Goal: Check status: Check status

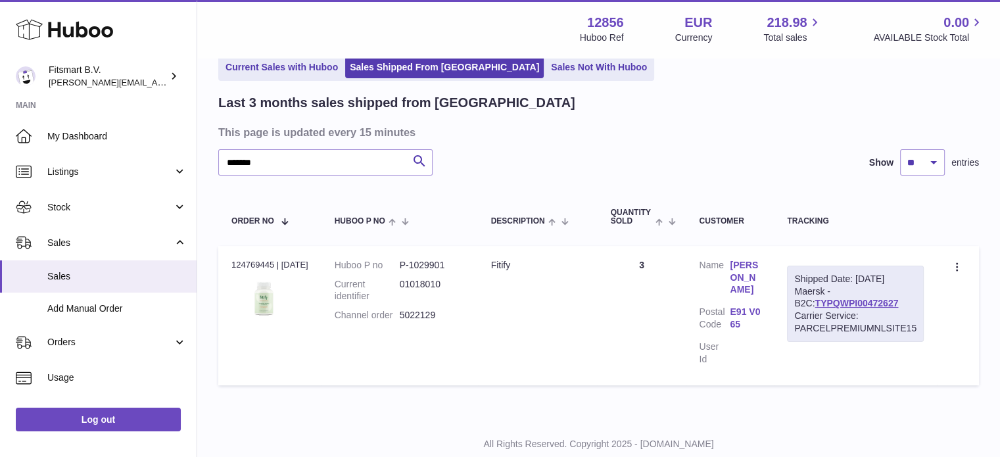
click at [116, 25] on div "Huboo" at bounding box center [98, 30] width 197 height 57
click at [79, 31] on use at bounding box center [64, 30] width 97 height 20
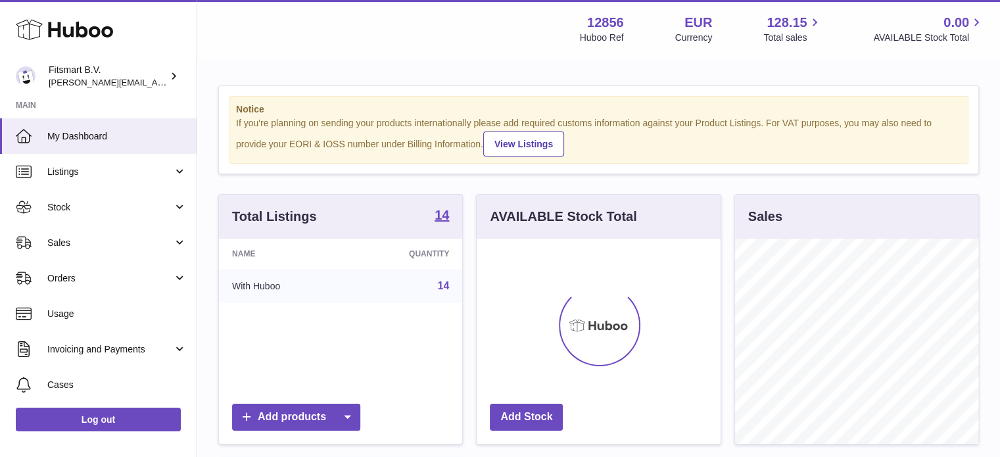
scroll to position [205, 244]
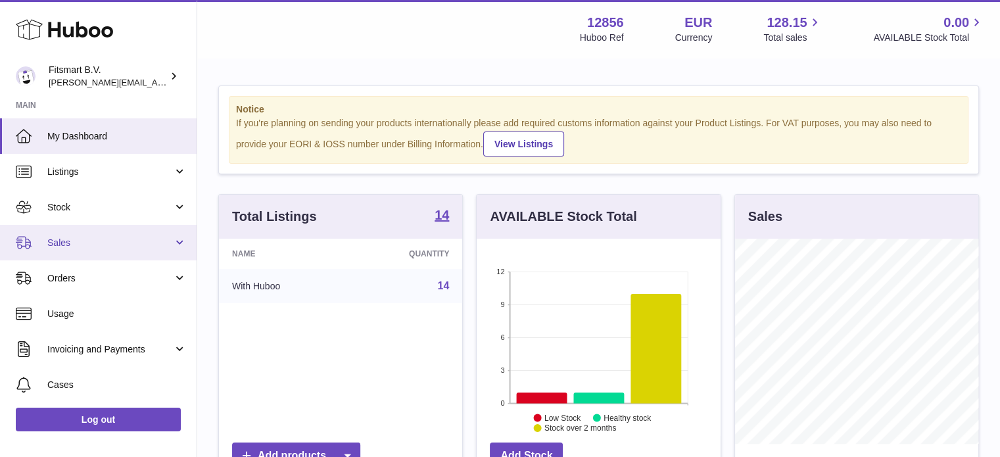
click at [138, 243] on span "Sales" at bounding box center [110, 243] width 126 height 12
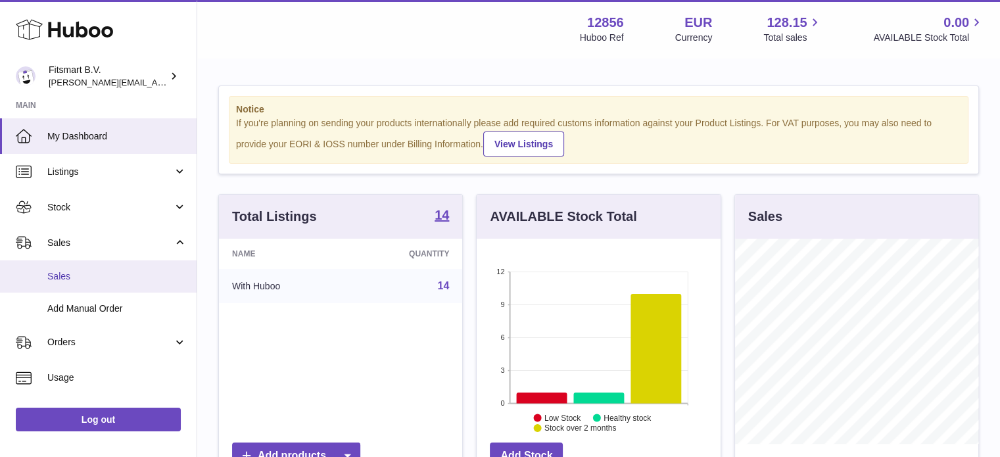
click at [96, 277] on span "Sales" at bounding box center [116, 276] width 139 height 12
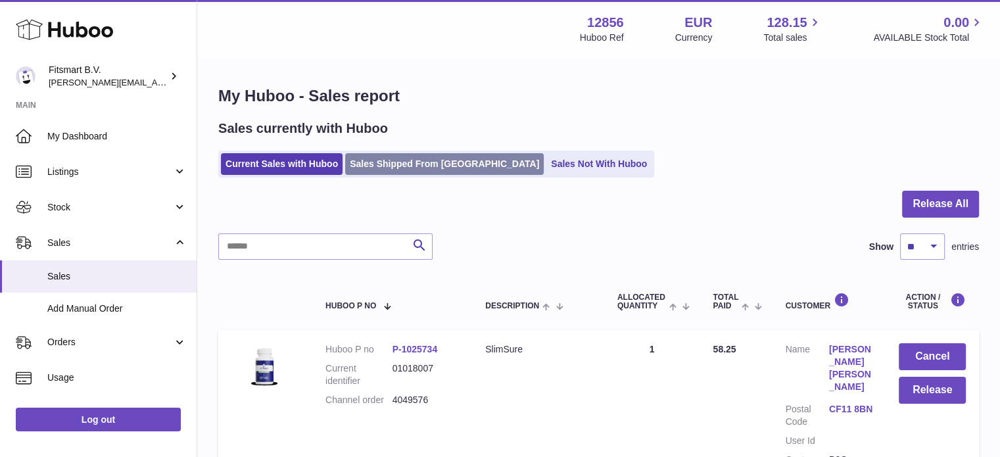
click at [400, 168] on link "Sales Shipped From [GEOGRAPHIC_DATA]" at bounding box center [444, 164] width 199 height 22
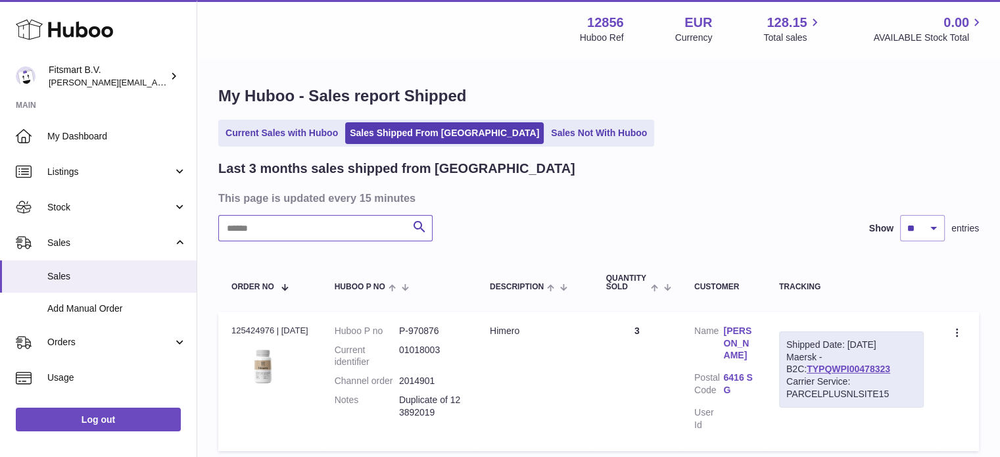
click at [345, 224] on input "text" at bounding box center [325, 228] width 214 height 26
paste input "*******"
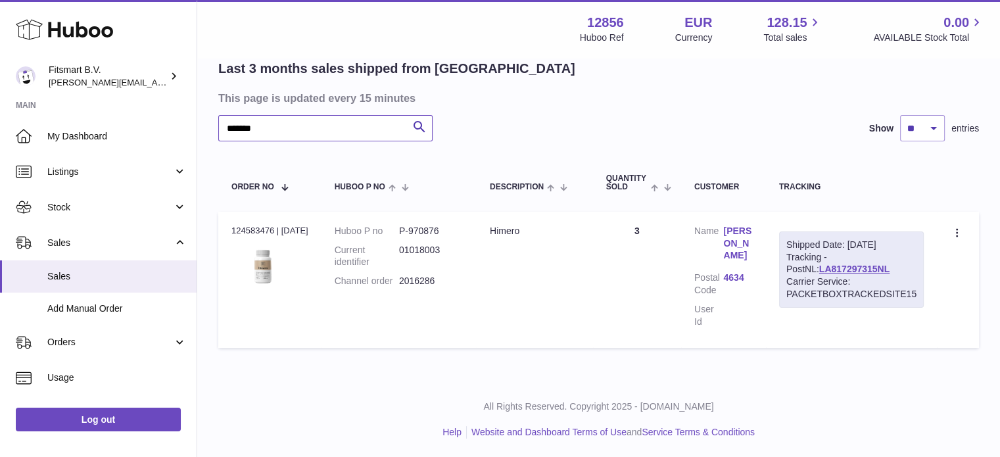
type input "*******"
click at [742, 239] on link "[PERSON_NAME]" at bounding box center [737, 243] width 29 height 37
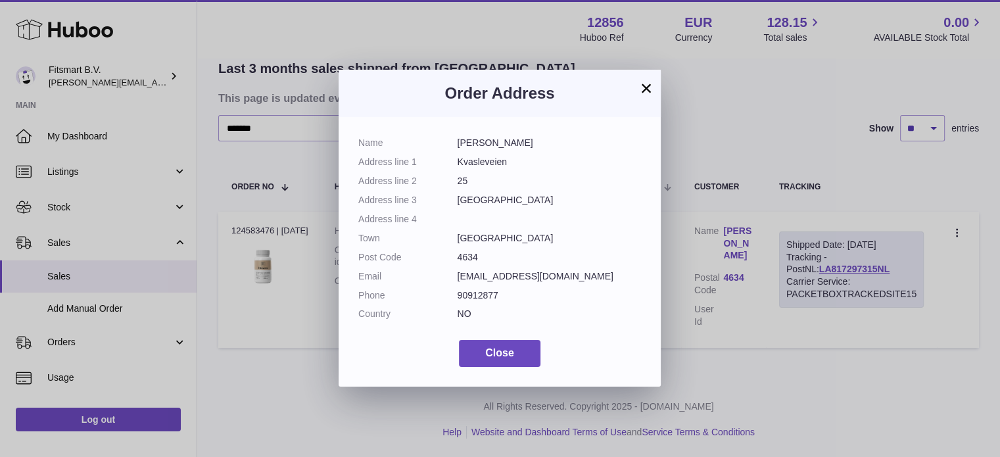
scroll to position [87, 0]
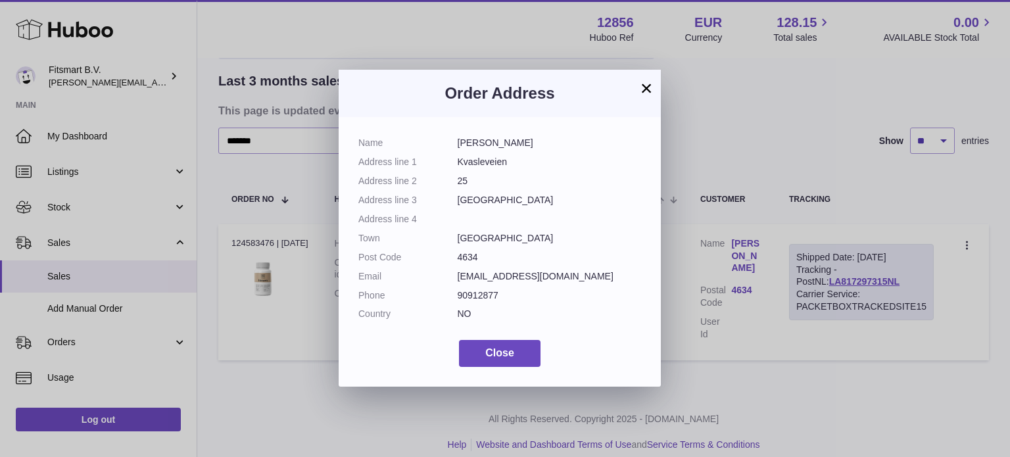
click at [773, 337] on div "× Order Address Name [PERSON_NAME] Address line 1 Kvasleveien Address line 2 25…" at bounding box center [505, 228] width 1010 height 457
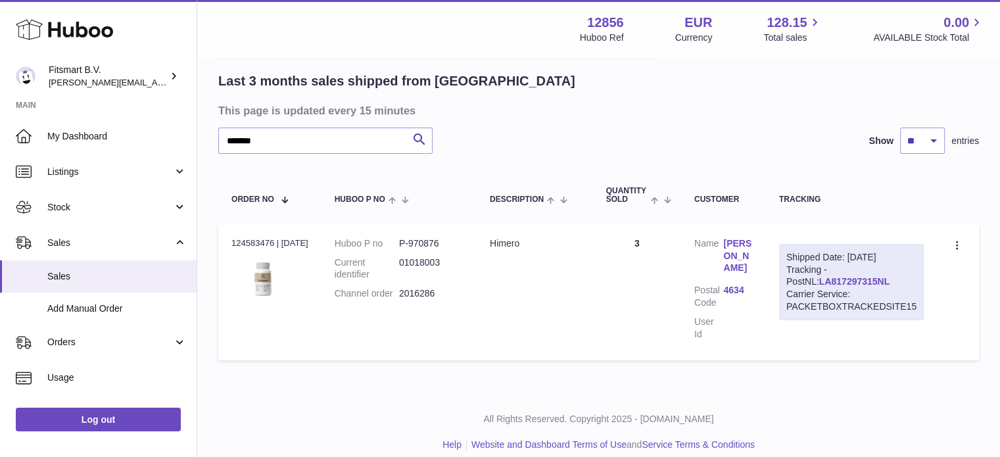
click at [824, 276] on link "LA817297315NL" at bounding box center [854, 281] width 70 height 11
